Goal: Task Accomplishment & Management: Manage account settings

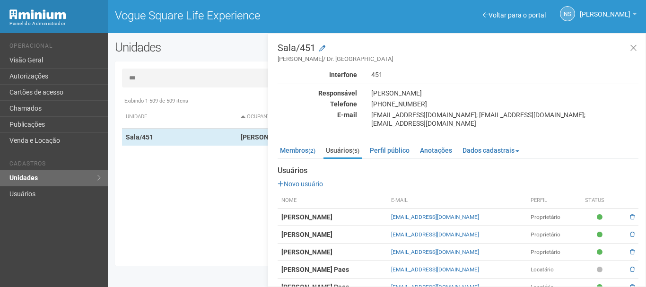
scroll to position [10, 0]
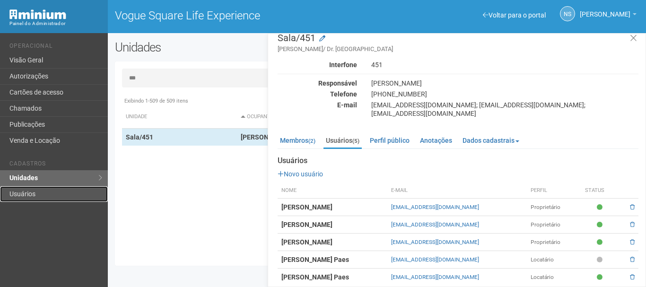
click at [60, 193] on link "Usuários" at bounding box center [54, 194] width 108 height 16
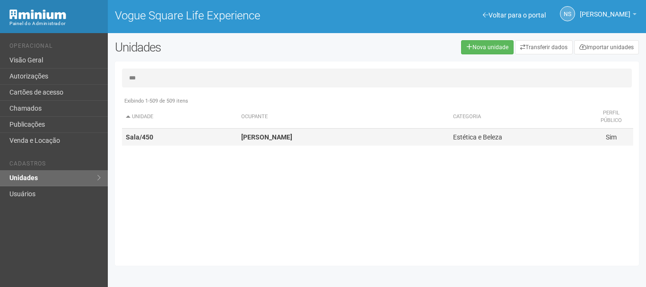
type input "***"
click at [211, 137] on td "Sala/450" at bounding box center [179, 138] width 115 height 18
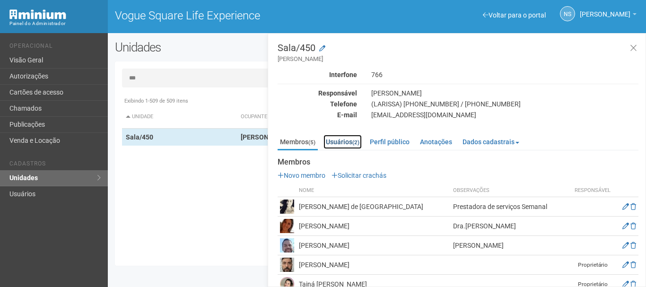
click at [334, 141] on link "Usuários (2)" at bounding box center [343, 142] width 38 height 14
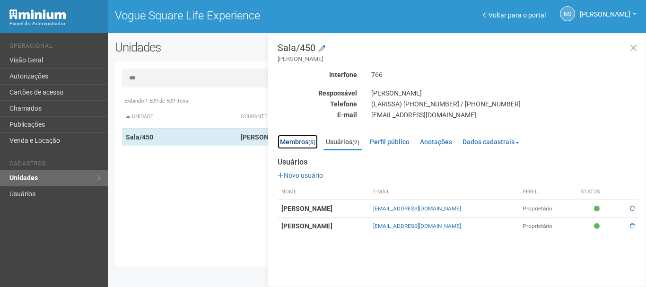
click at [312, 144] on small "(5)" at bounding box center [311, 142] width 7 height 7
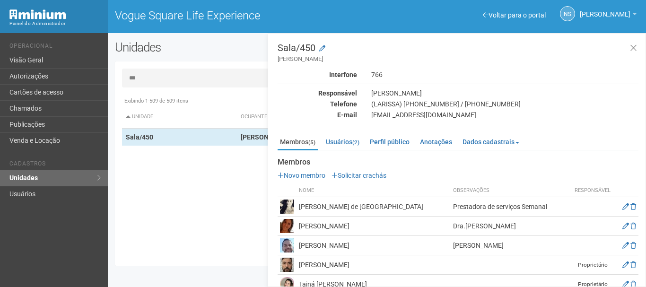
click at [305, 230] on td "Fabianne Figueiredo de Souza" at bounding box center [374, 226] width 154 height 19
click at [398, 242] on td "TADEU da Cunha Rosa COELHO da Paz" at bounding box center [374, 245] width 154 height 19
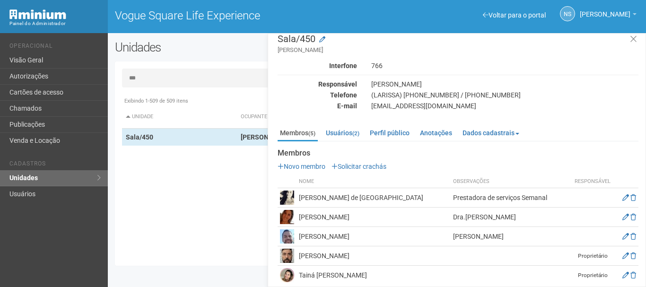
scroll to position [17, 0]
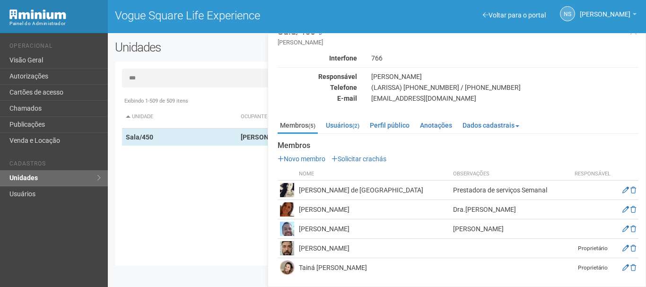
click at [338, 115] on div "Membros (5) Usuários (2) Perfil público Anotações Dados cadastrais Proprietário…" at bounding box center [458, 196] width 361 height 164
